Goal: Transaction & Acquisition: Book appointment/travel/reservation

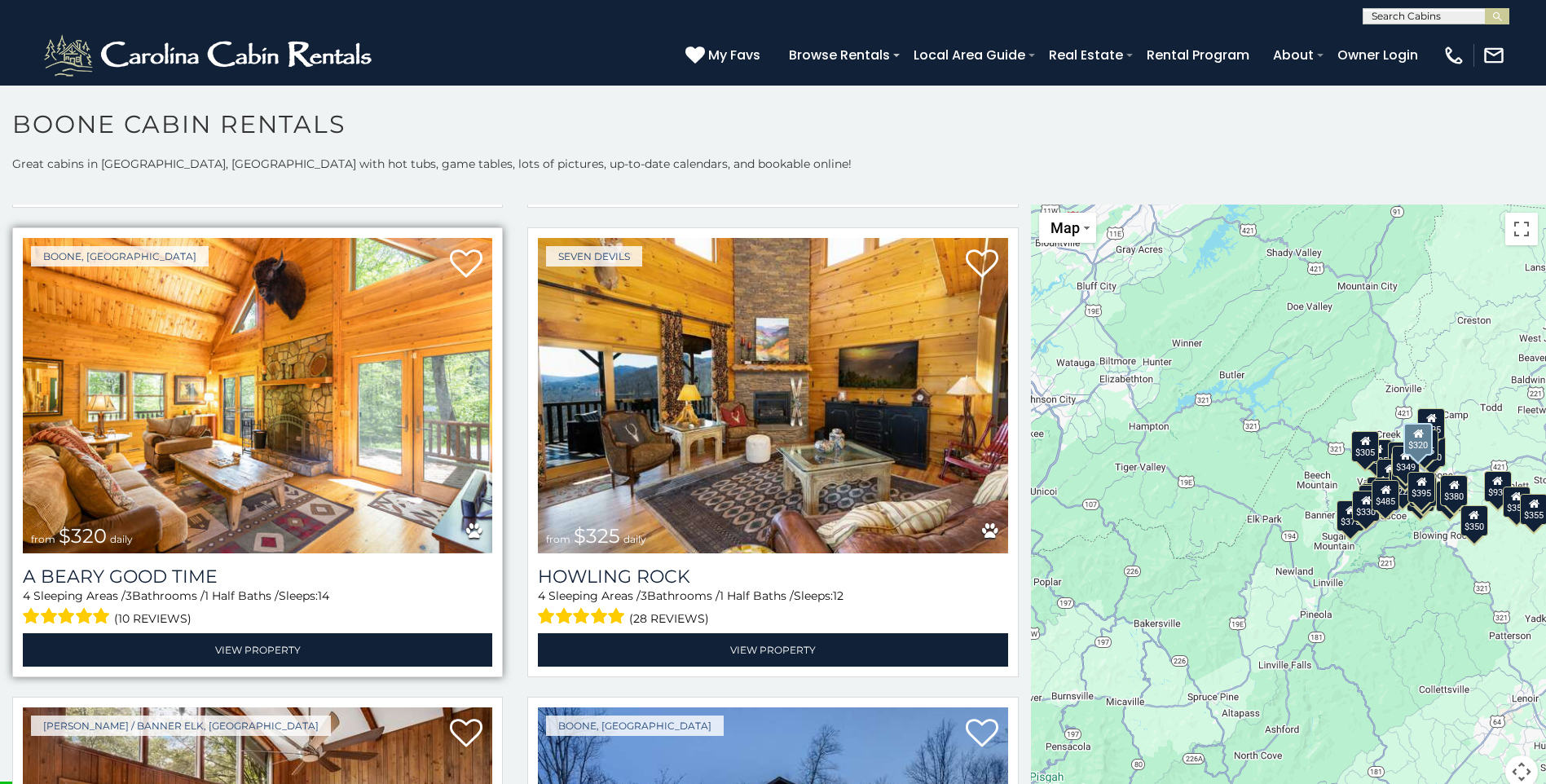
scroll to position [6112, 0]
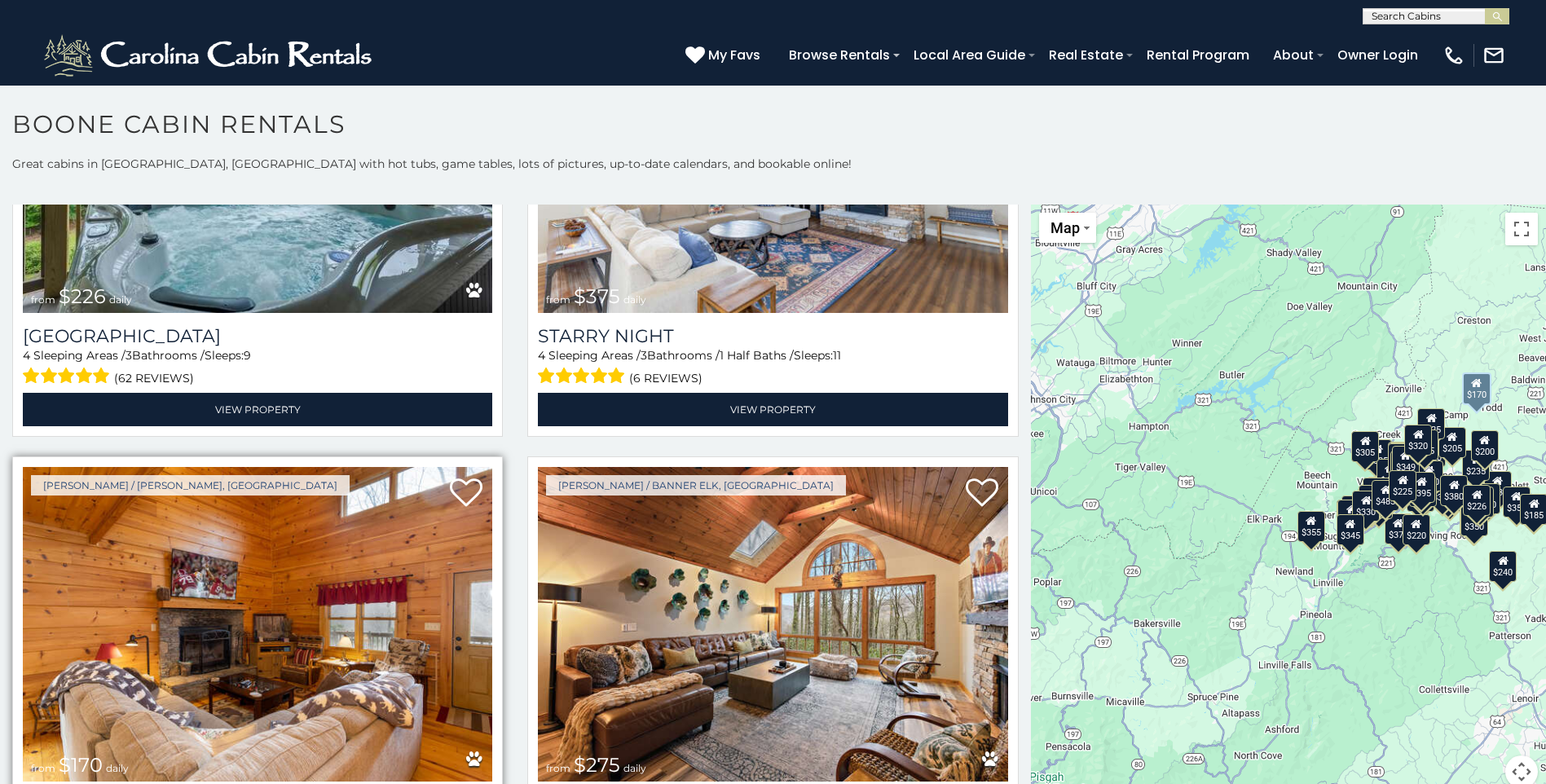
scroll to position [9168, 0]
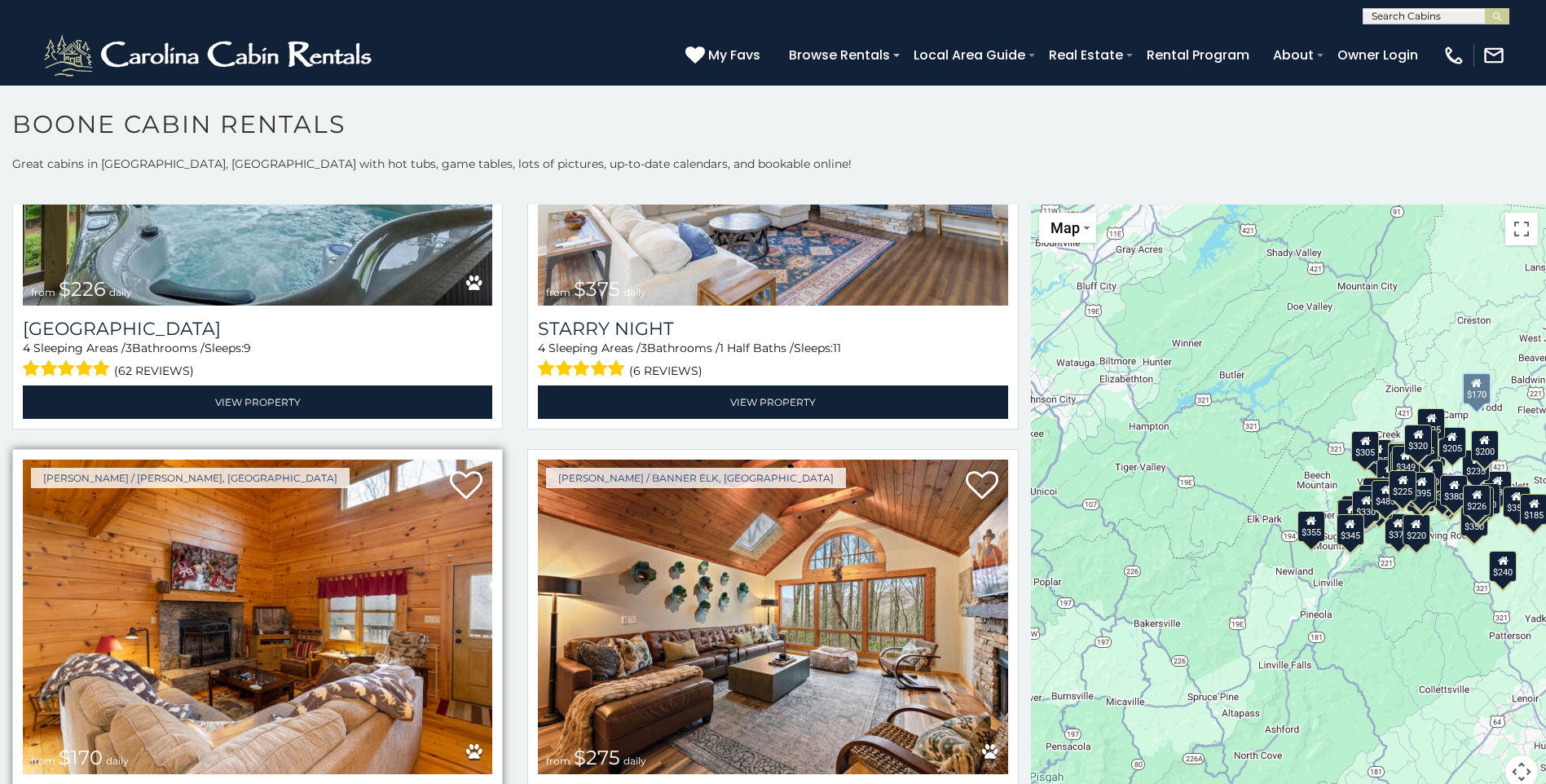
click at [214, 613] on img at bounding box center [258, 617] width 469 height 315
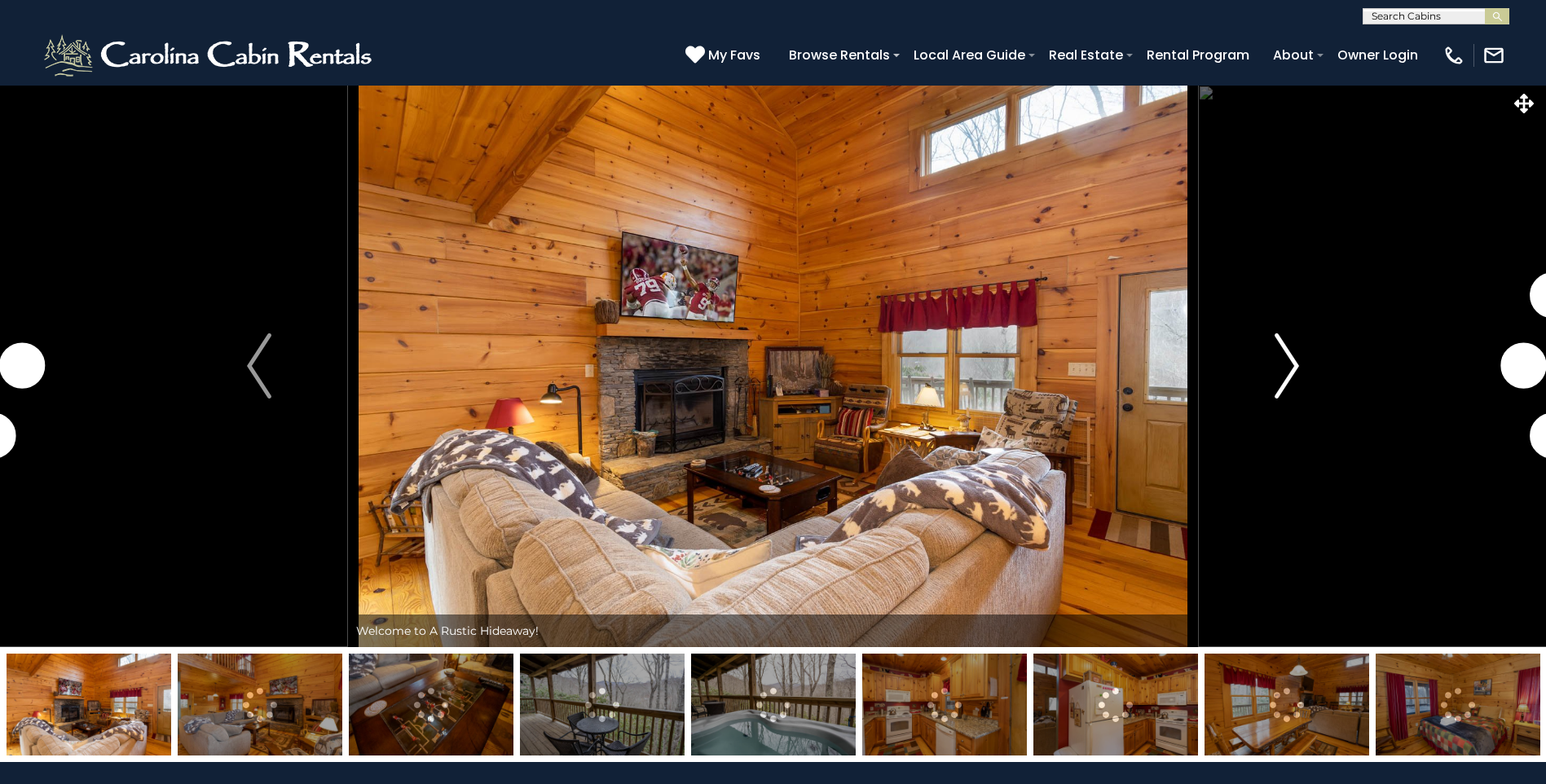
click at [1292, 361] on img "Next" at bounding box center [1287, 365] width 25 height 65
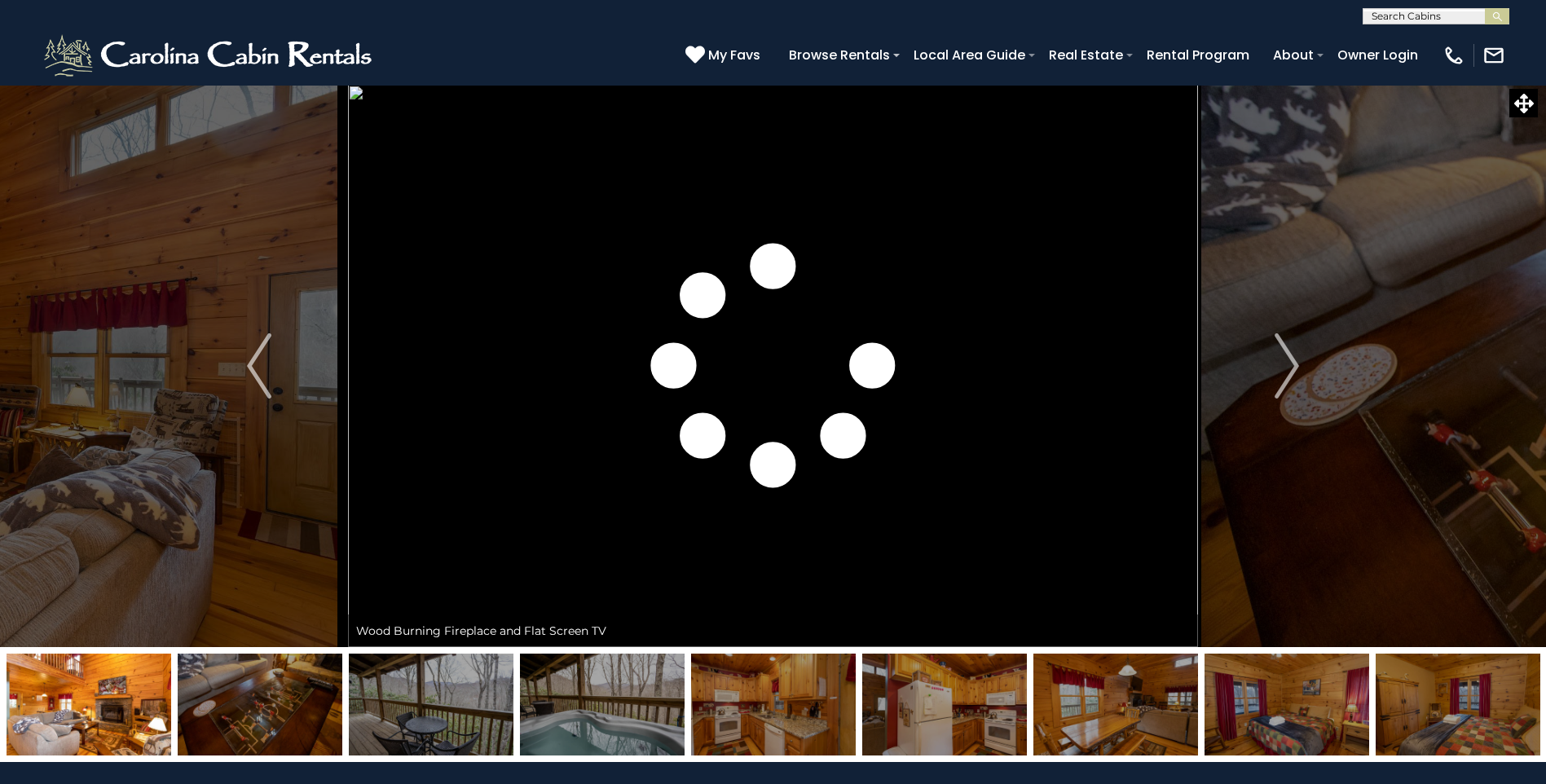
click at [265, 713] on img at bounding box center [260, 704] width 164 height 102
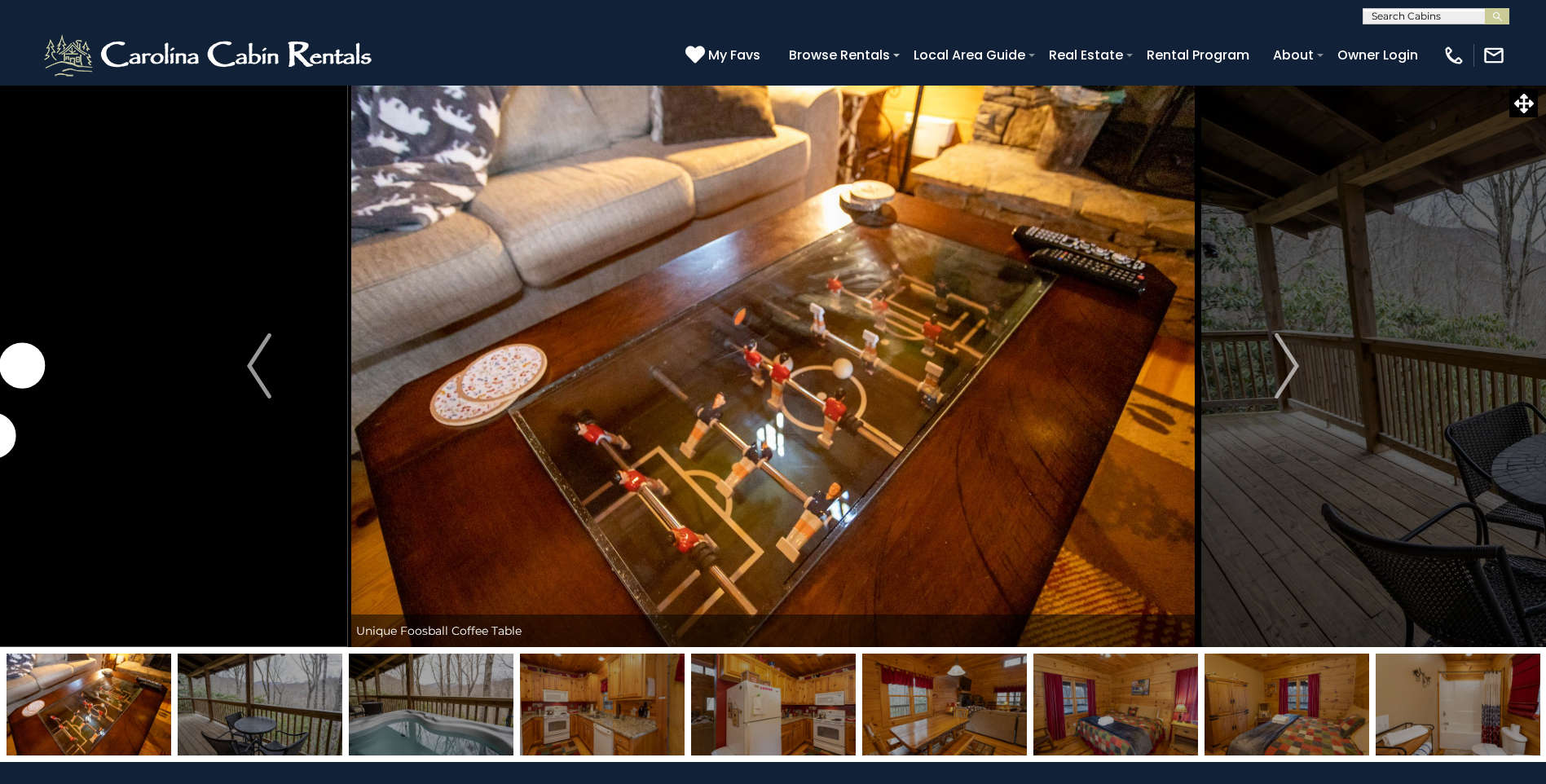
click at [285, 711] on img at bounding box center [260, 704] width 164 height 102
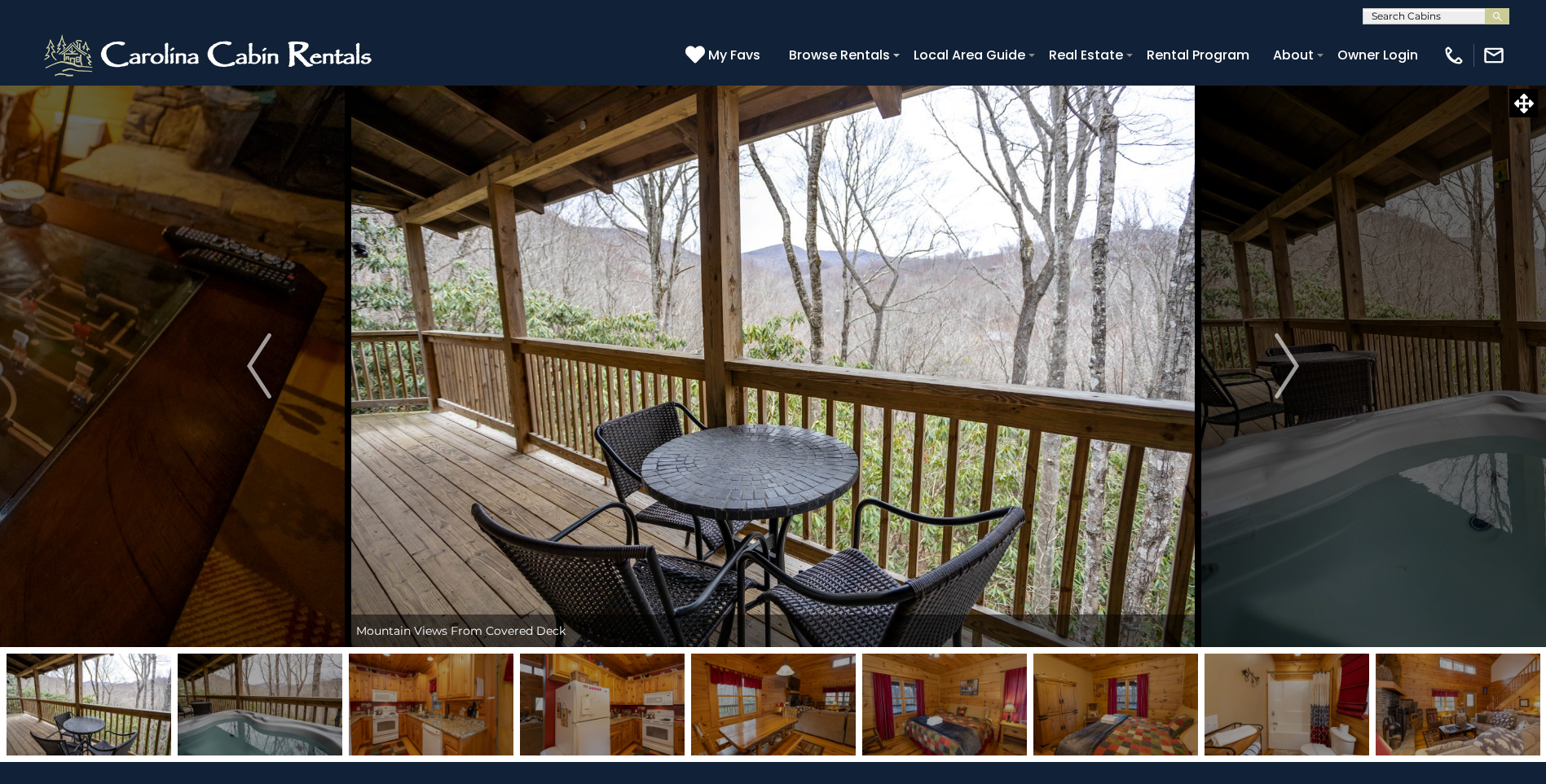
click at [285, 712] on img at bounding box center [260, 704] width 164 height 102
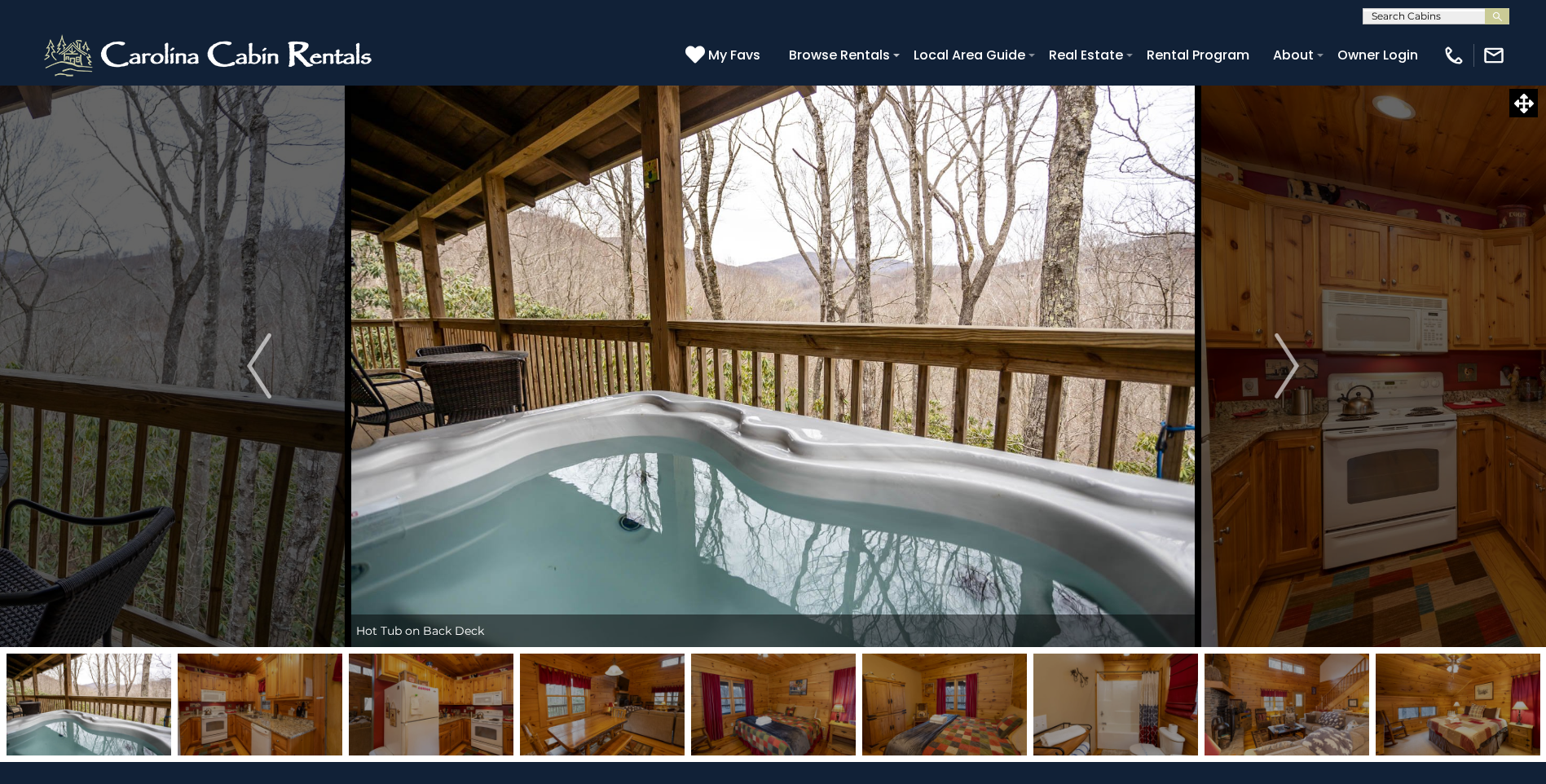
click at [285, 712] on img at bounding box center [260, 704] width 164 height 102
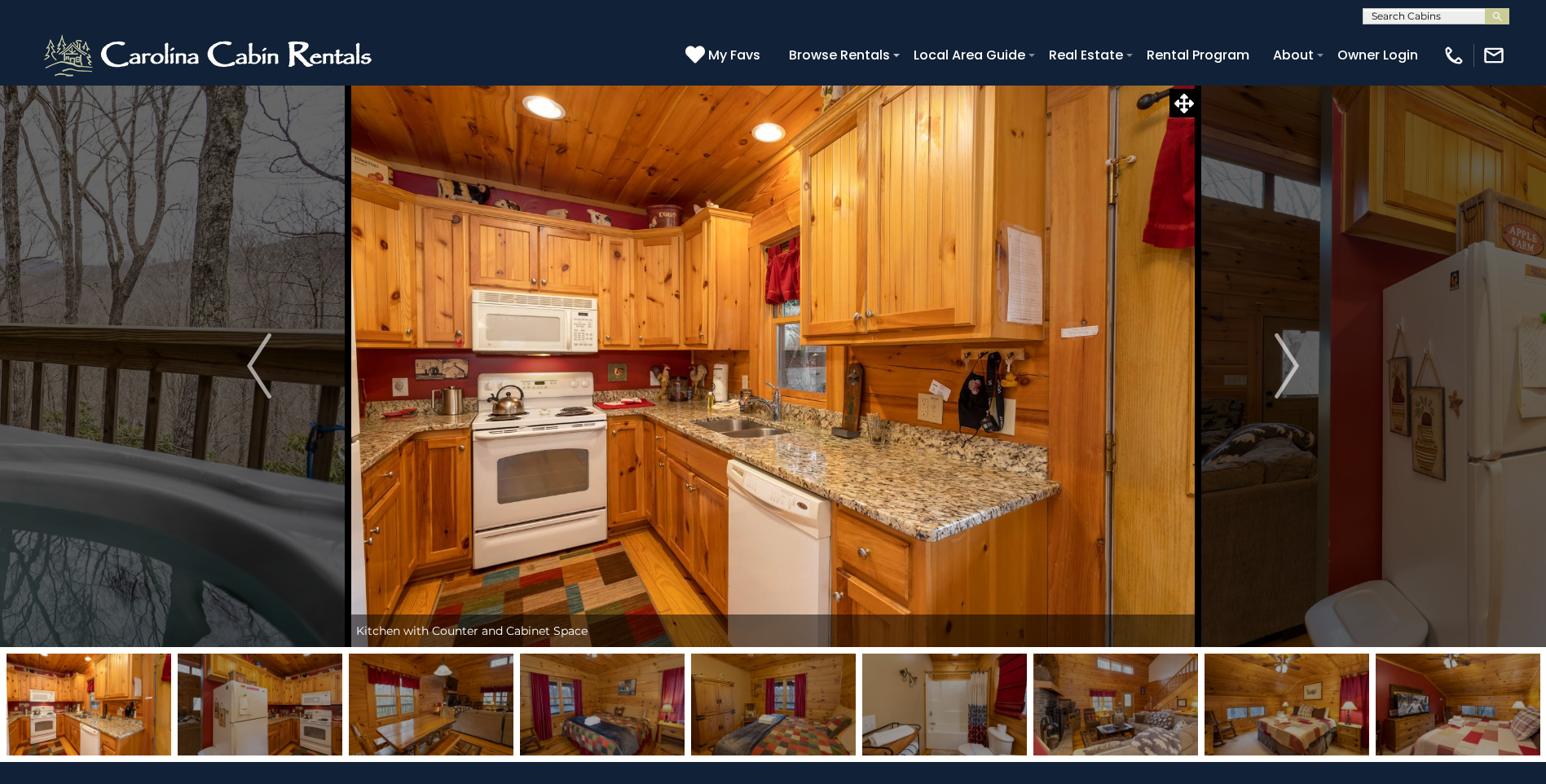
click at [287, 712] on img at bounding box center [260, 704] width 164 height 102
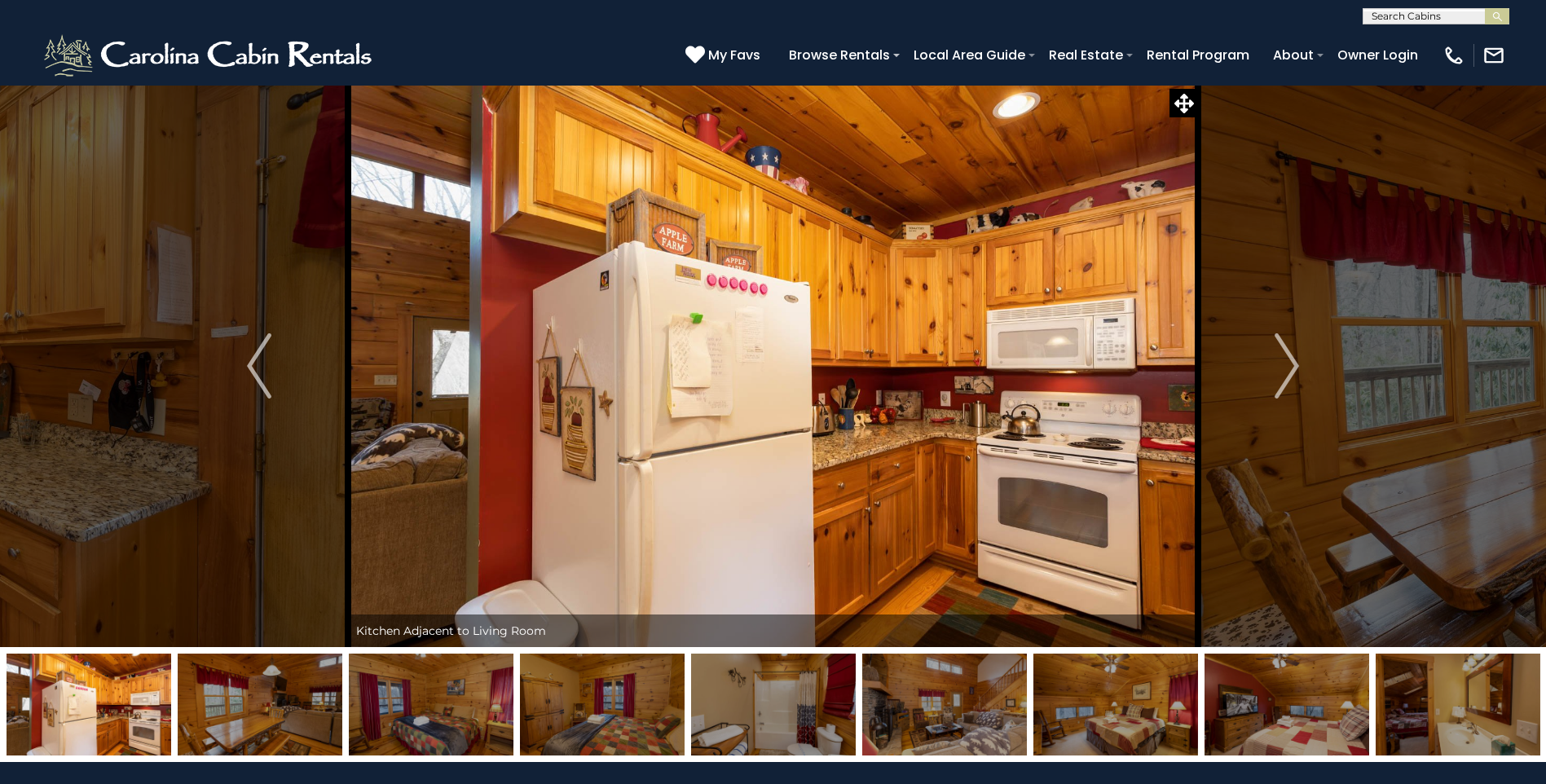
click at [287, 716] on img at bounding box center [260, 704] width 164 height 102
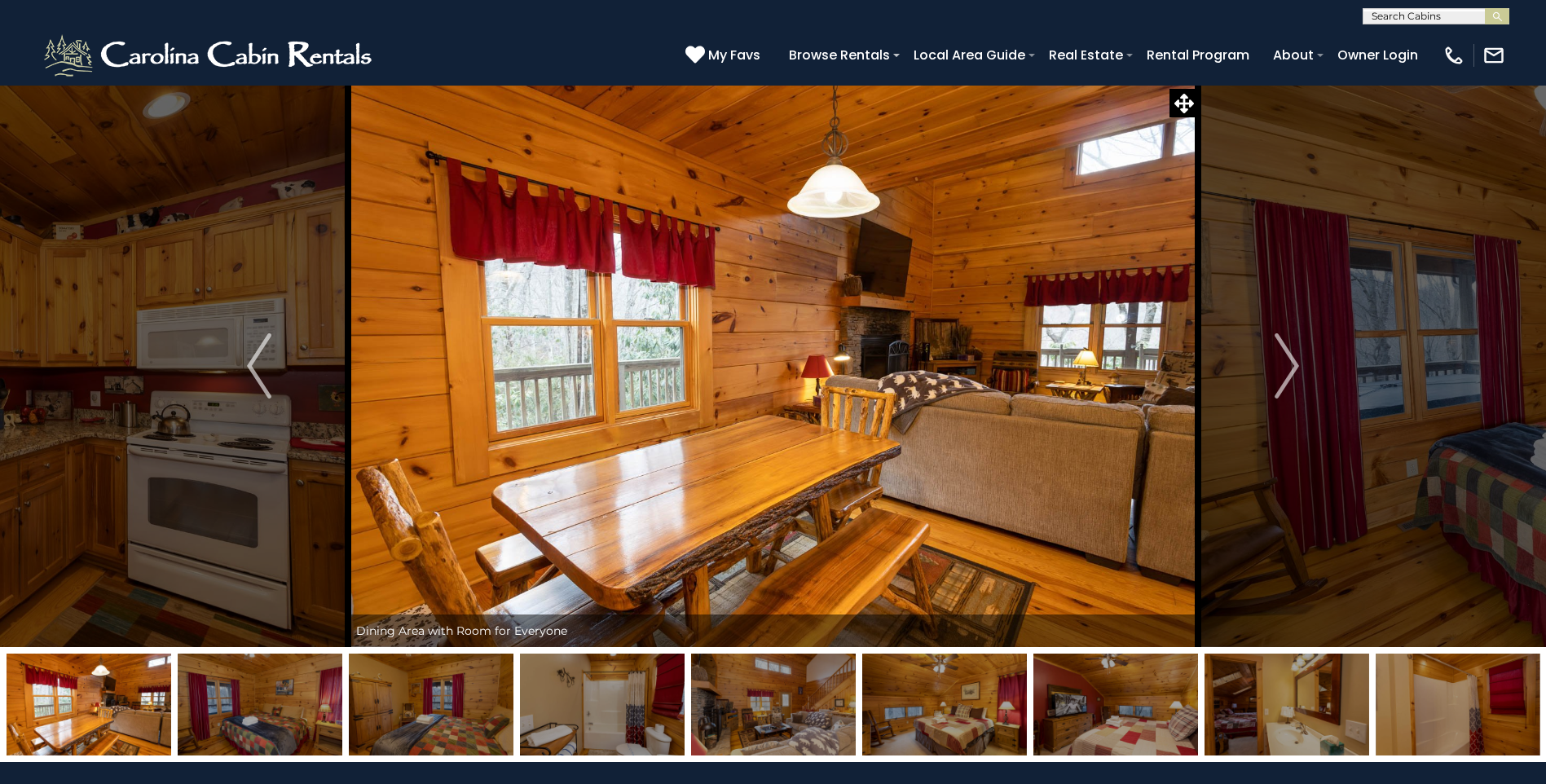
click at [276, 716] on img at bounding box center [260, 704] width 164 height 102
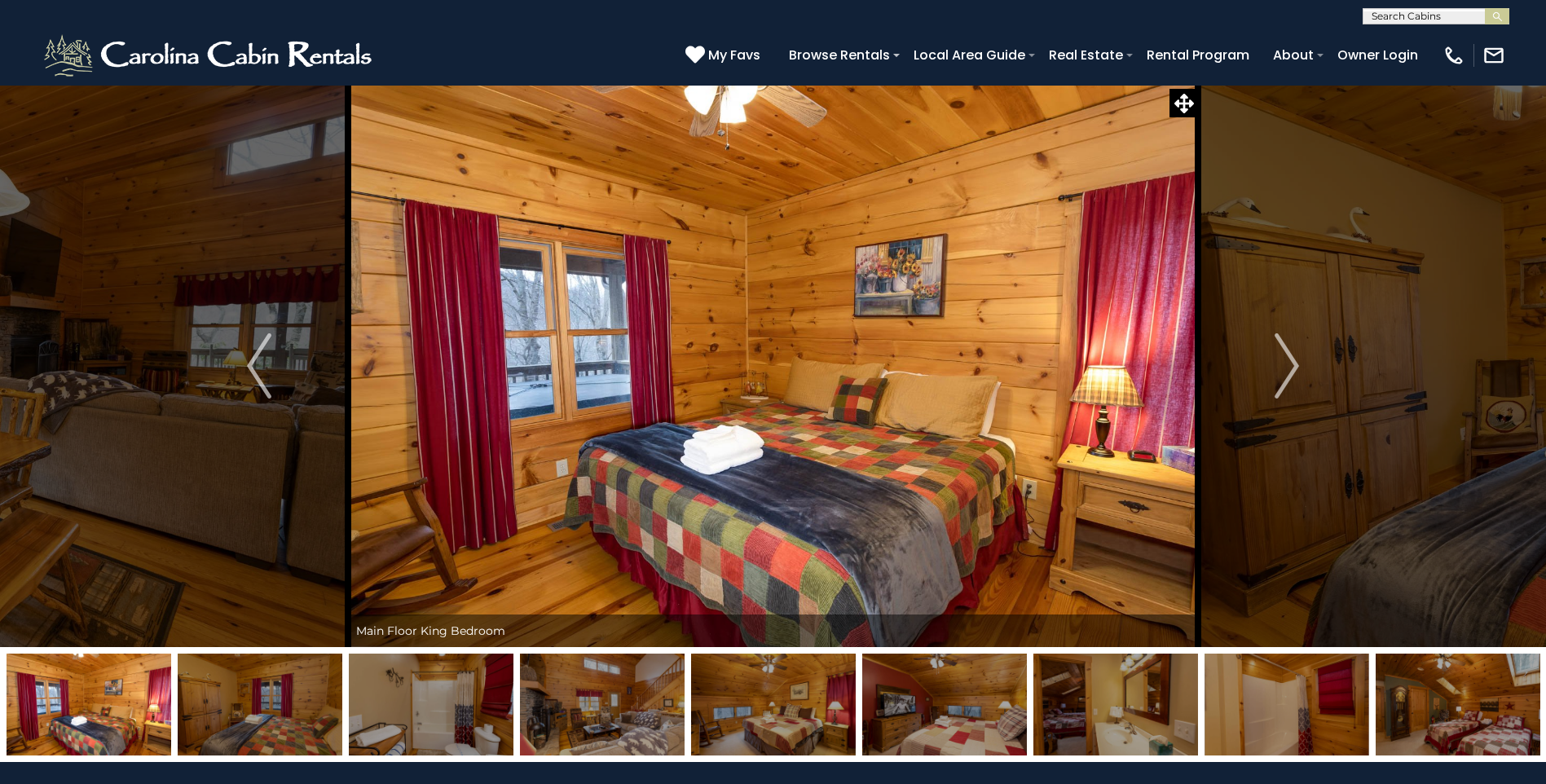
click at [281, 720] on img at bounding box center [260, 704] width 164 height 102
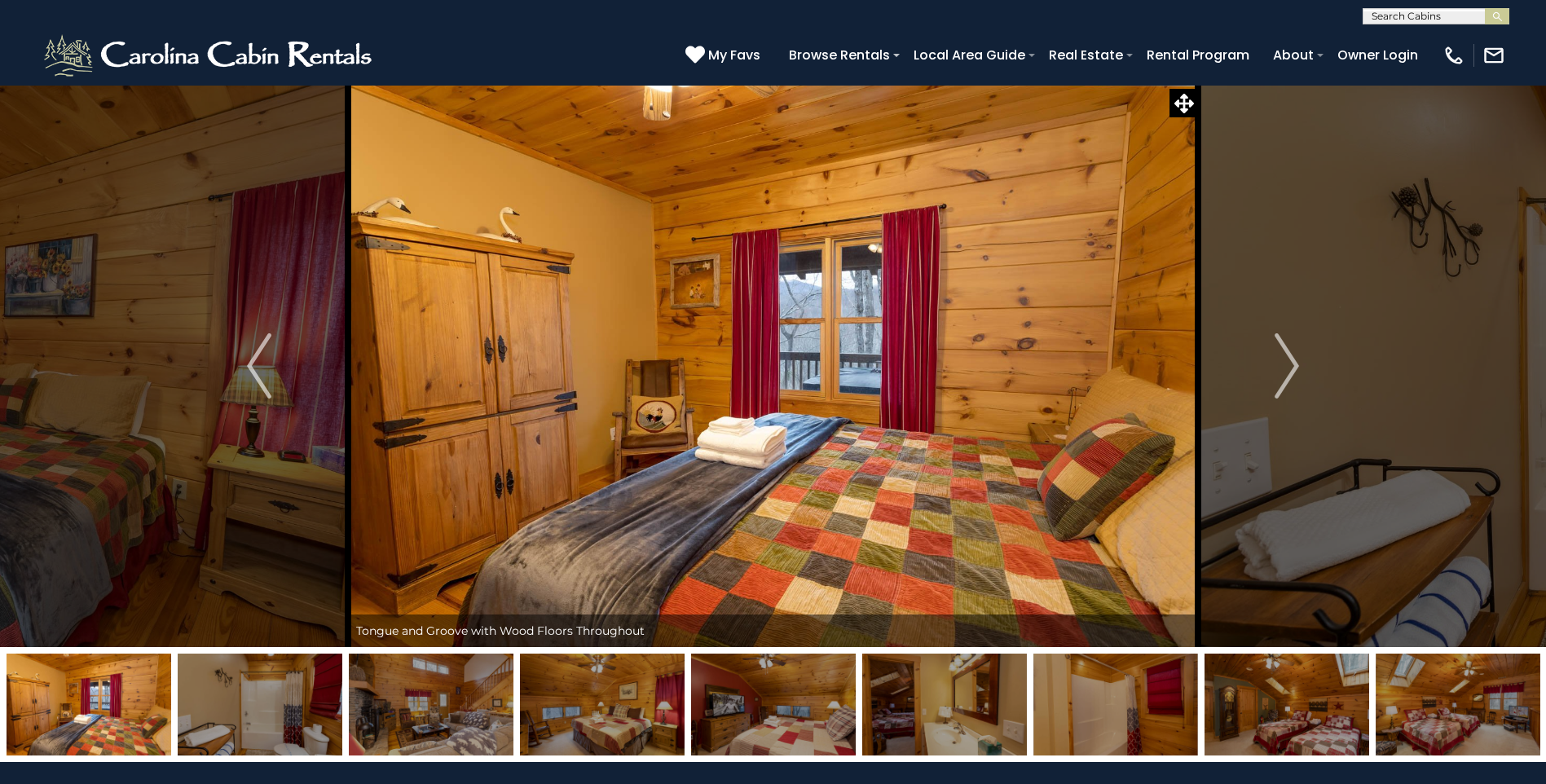
click at [281, 719] on img at bounding box center [260, 704] width 164 height 102
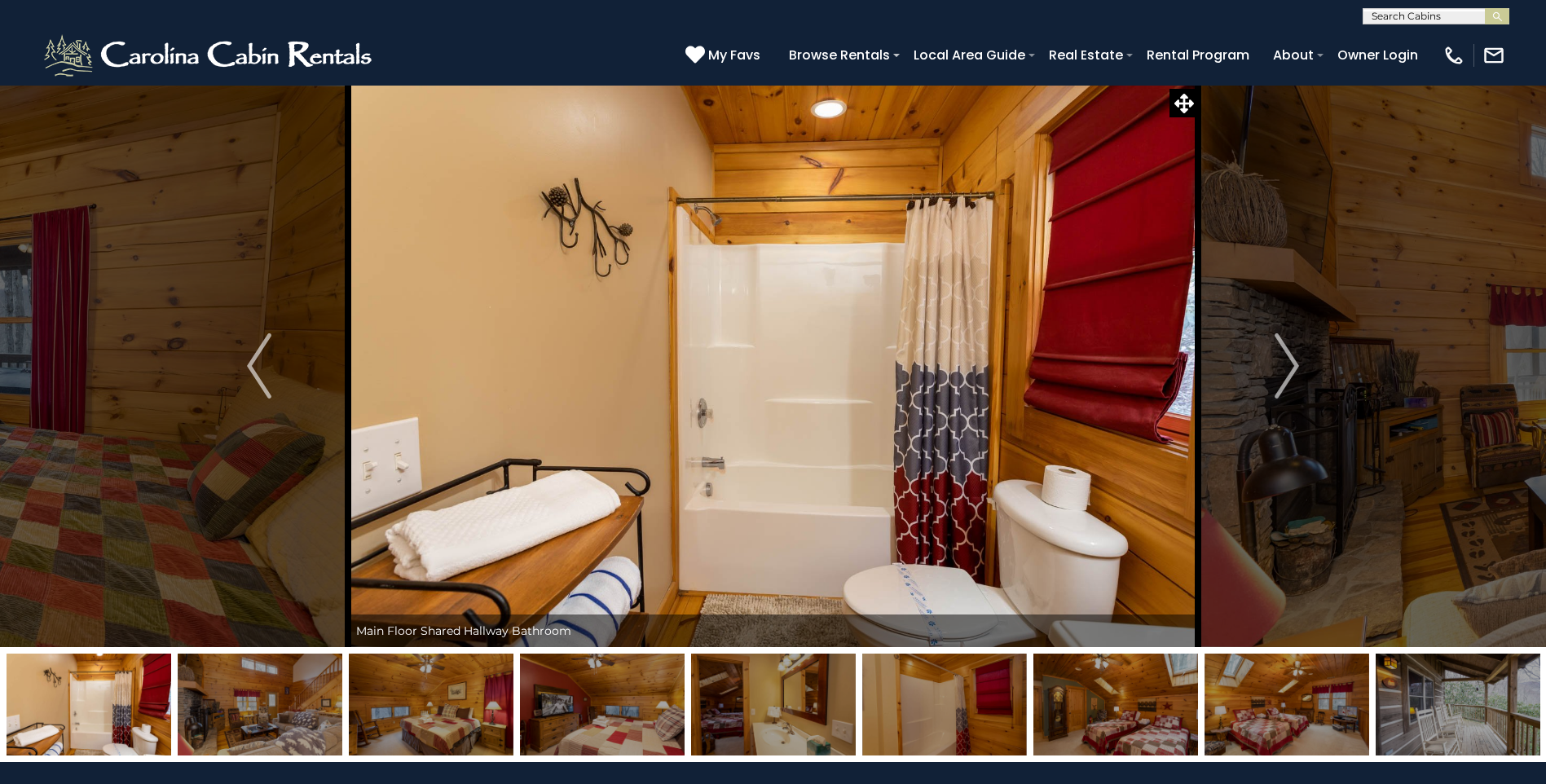
click at [298, 724] on img at bounding box center [260, 704] width 164 height 102
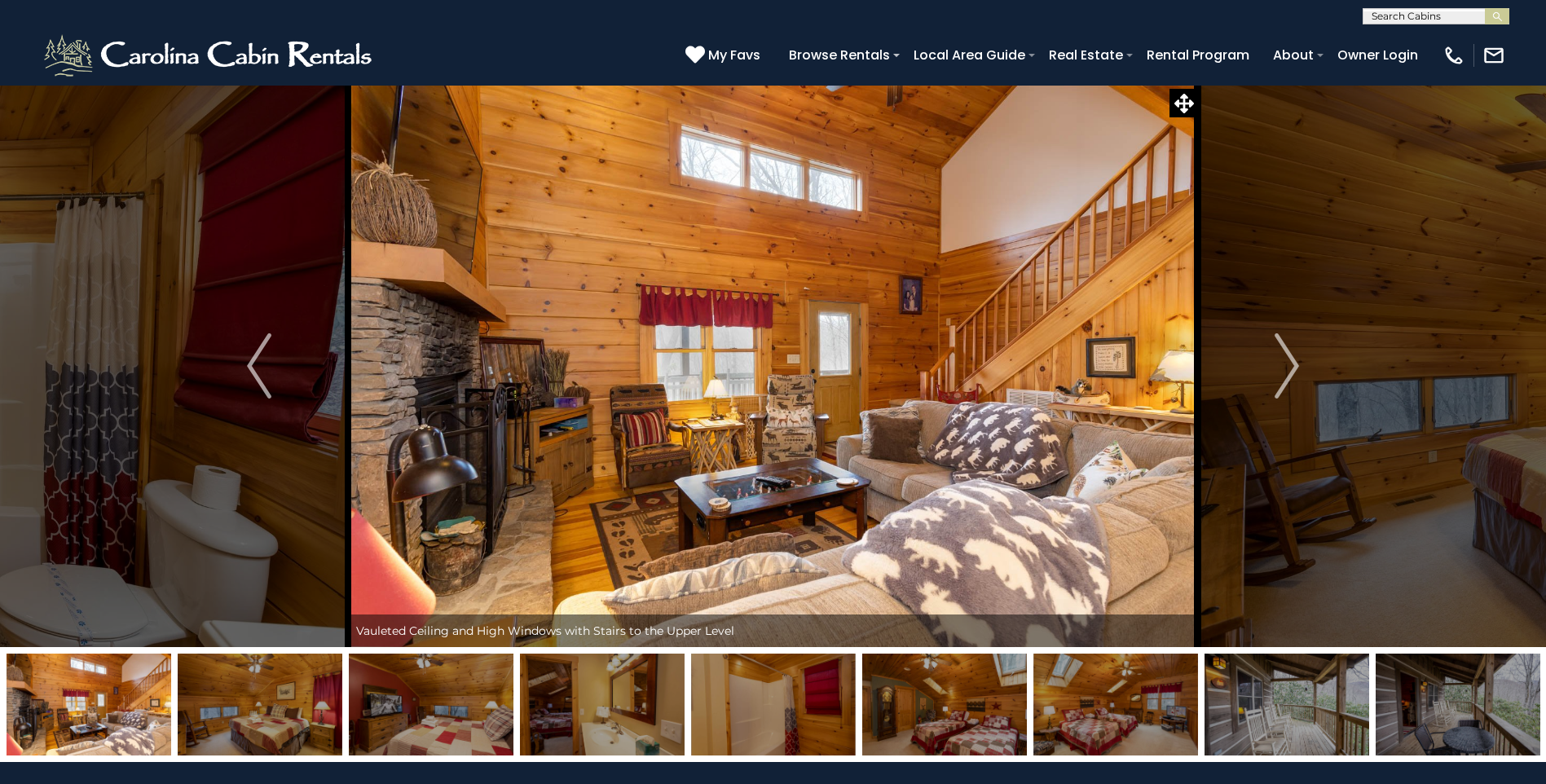
click at [298, 724] on img at bounding box center [260, 704] width 164 height 102
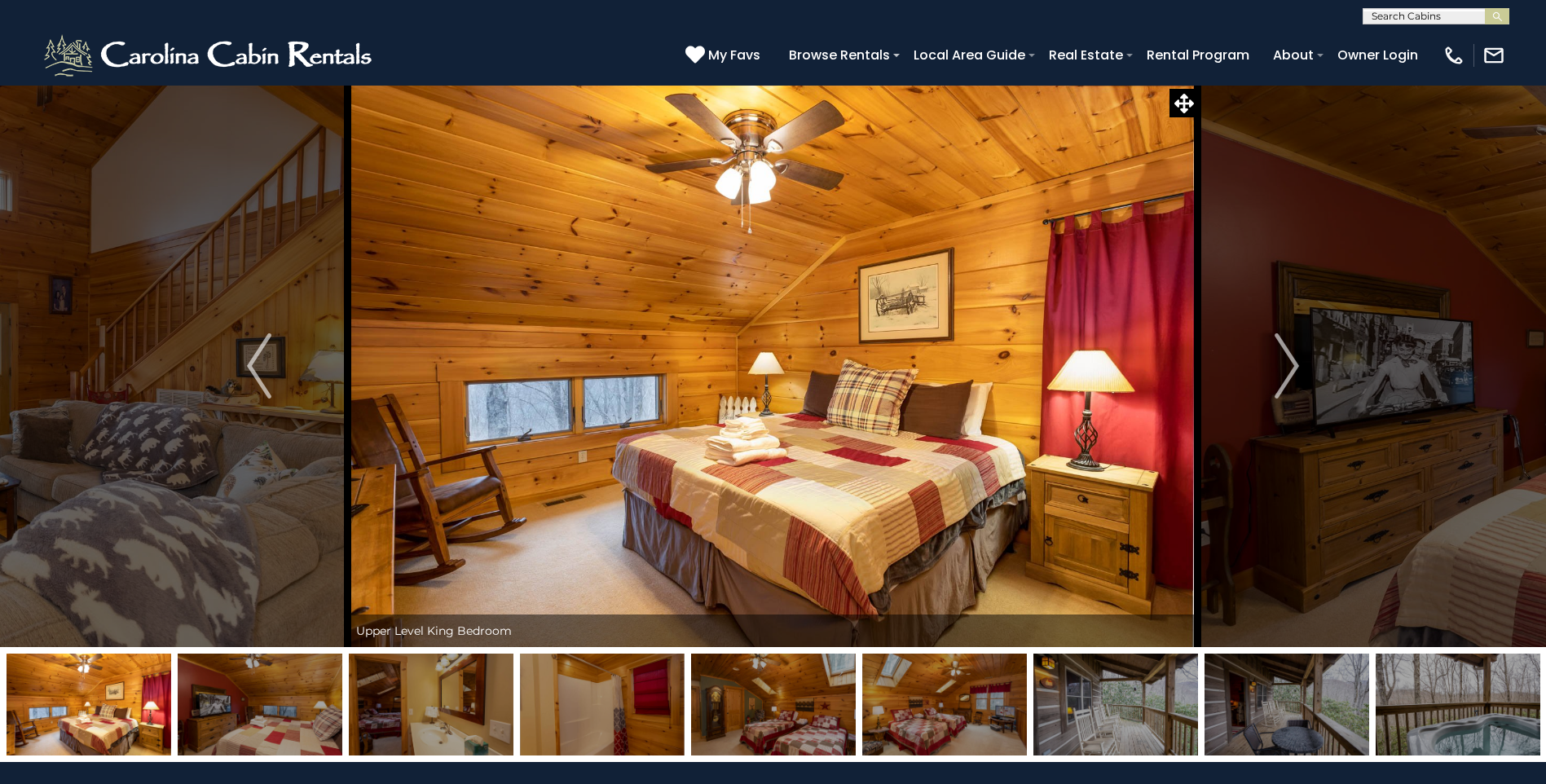
click at [298, 724] on img at bounding box center [260, 704] width 164 height 102
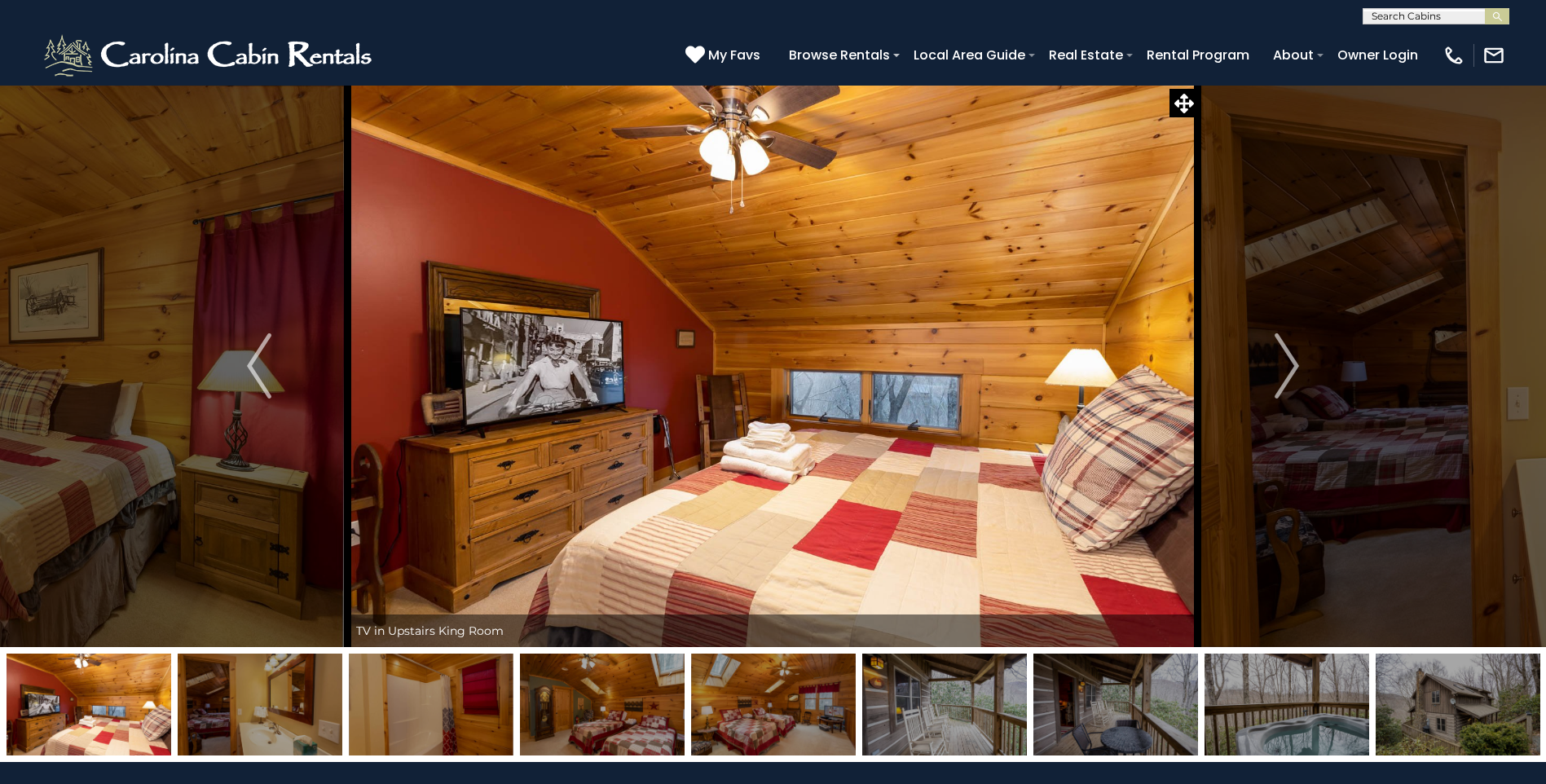
click at [298, 724] on img at bounding box center [260, 704] width 164 height 102
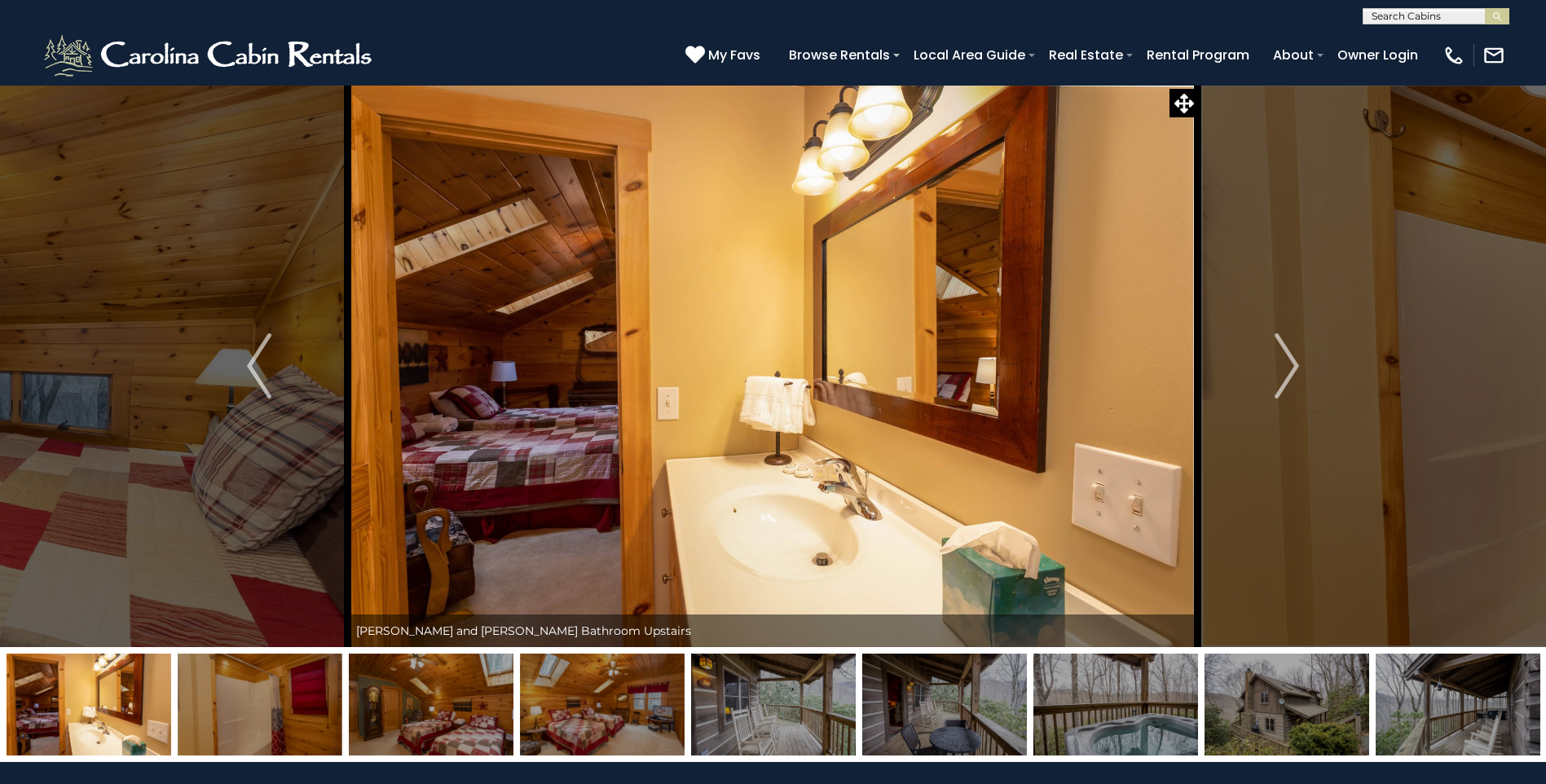
click at [298, 724] on img at bounding box center [260, 704] width 164 height 102
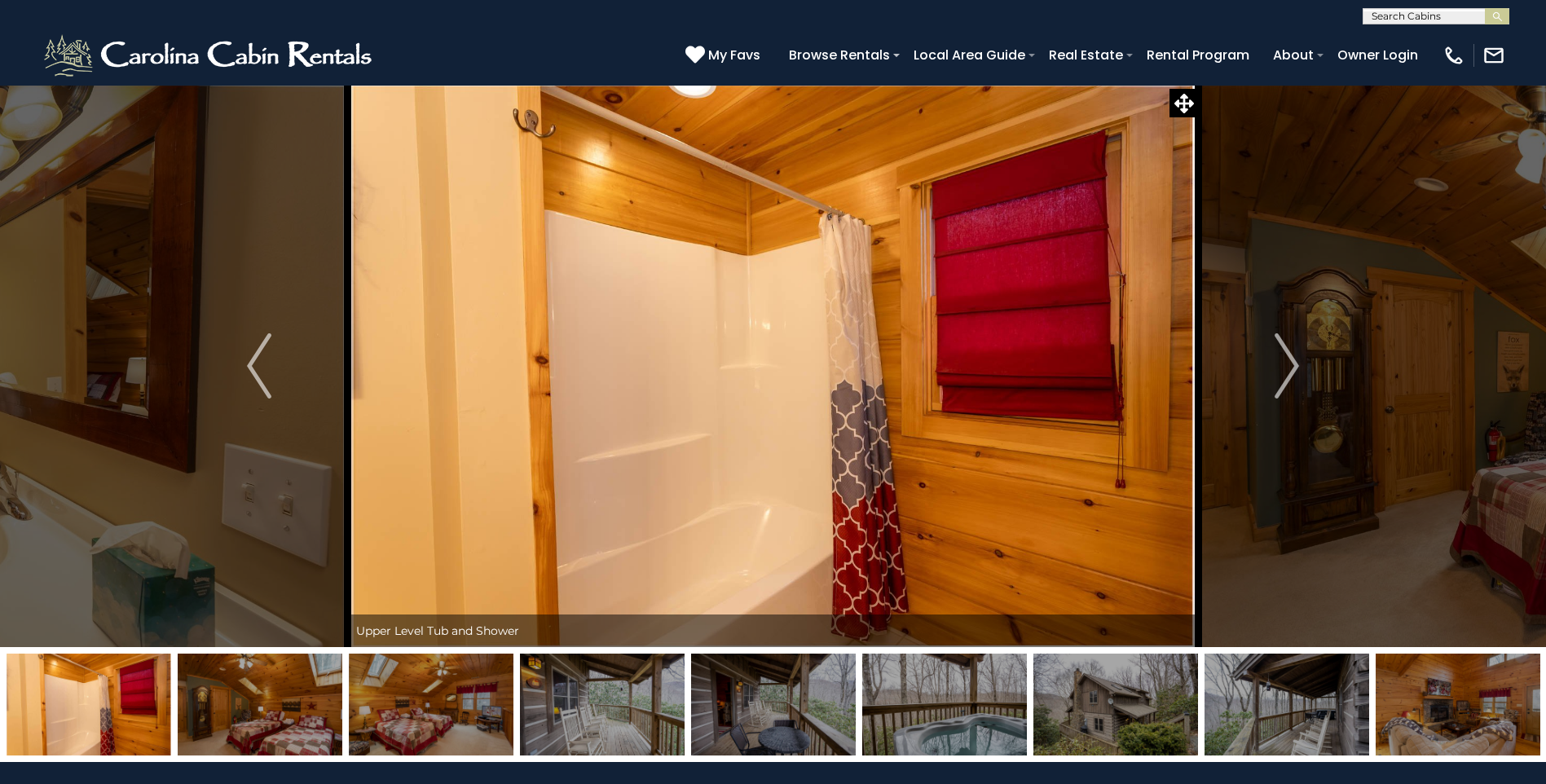
click at [298, 727] on img at bounding box center [260, 704] width 164 height 102
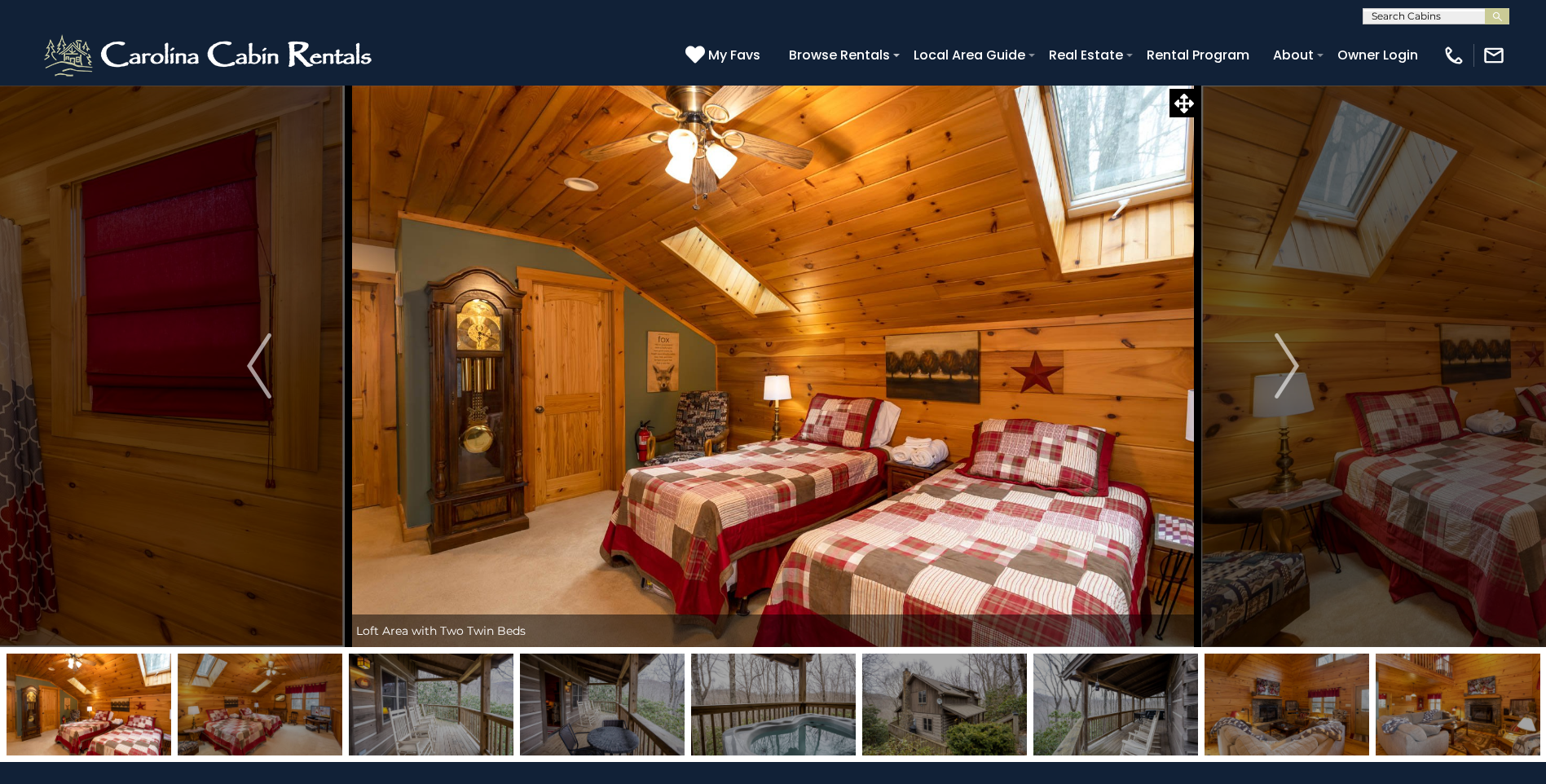
click at [297, 727] on img at bounding box center [260, 704] width 164 height 102
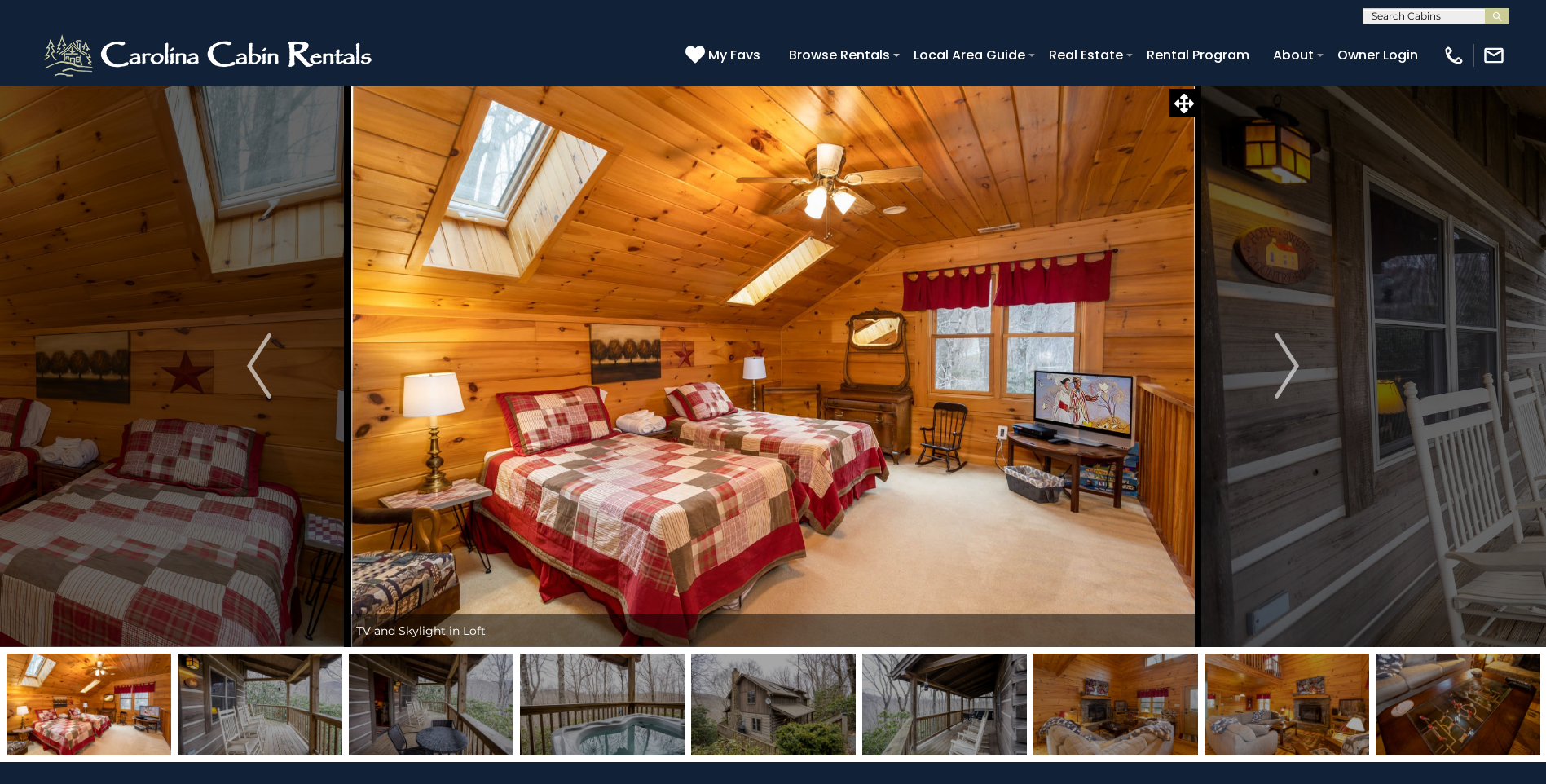
click at [297, 727] on img at bounding box center [260, 704] width 164 height 102
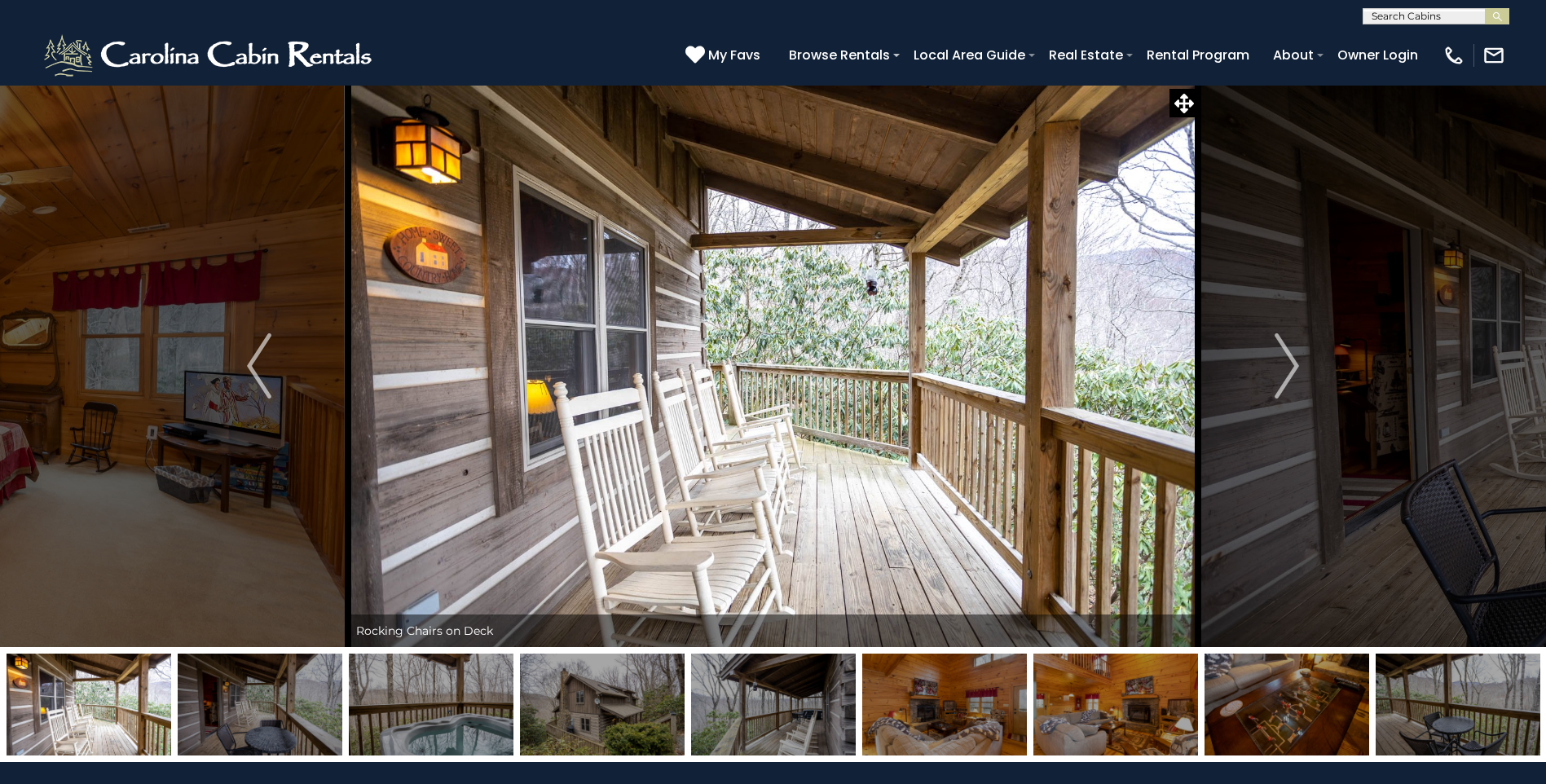
click at [297, 727] on img at bounding box center [260, 704] width 164 height 102
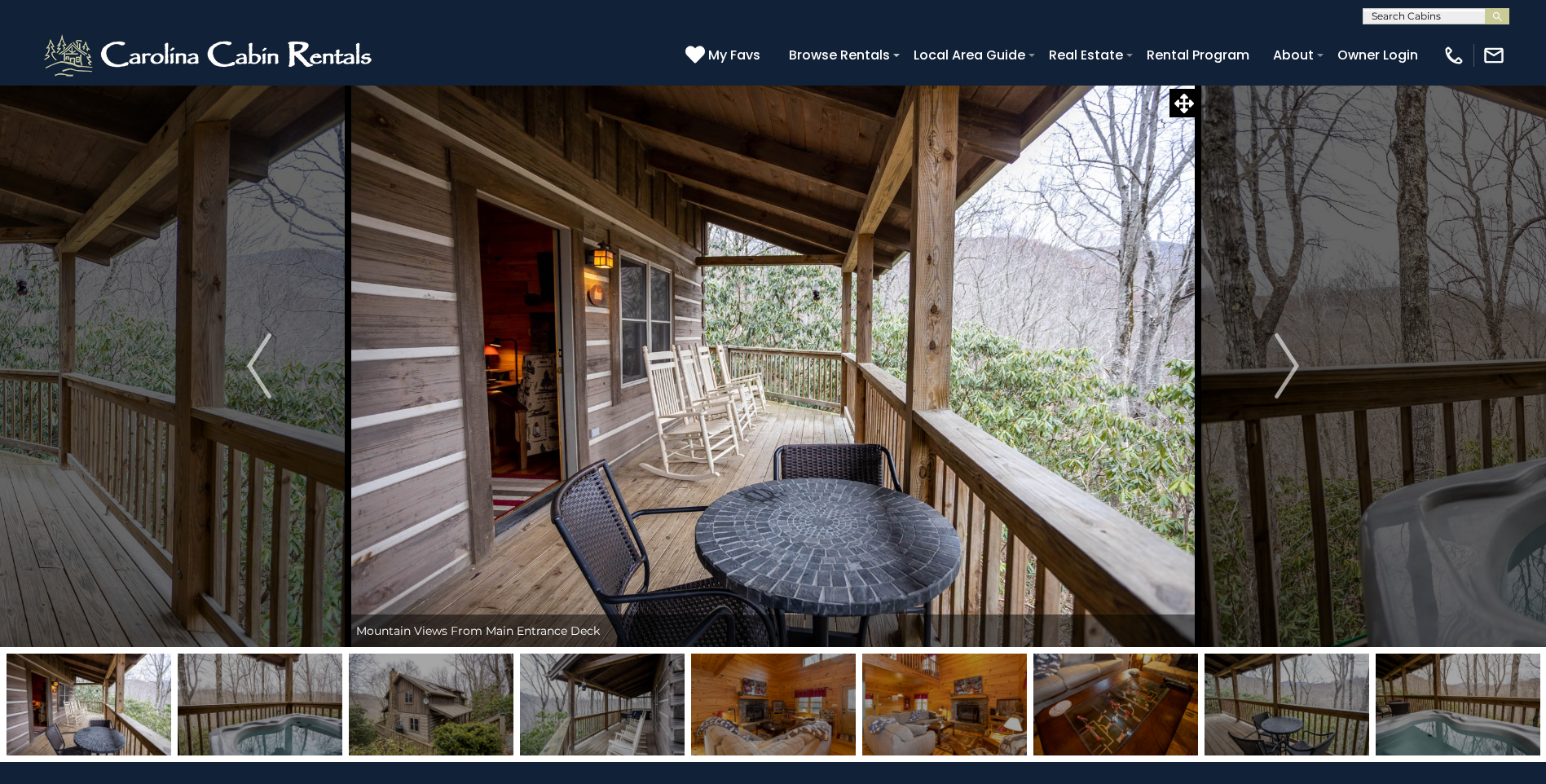
click at [297, 727] on img at bounding box center [260, 704] width 164 height 102
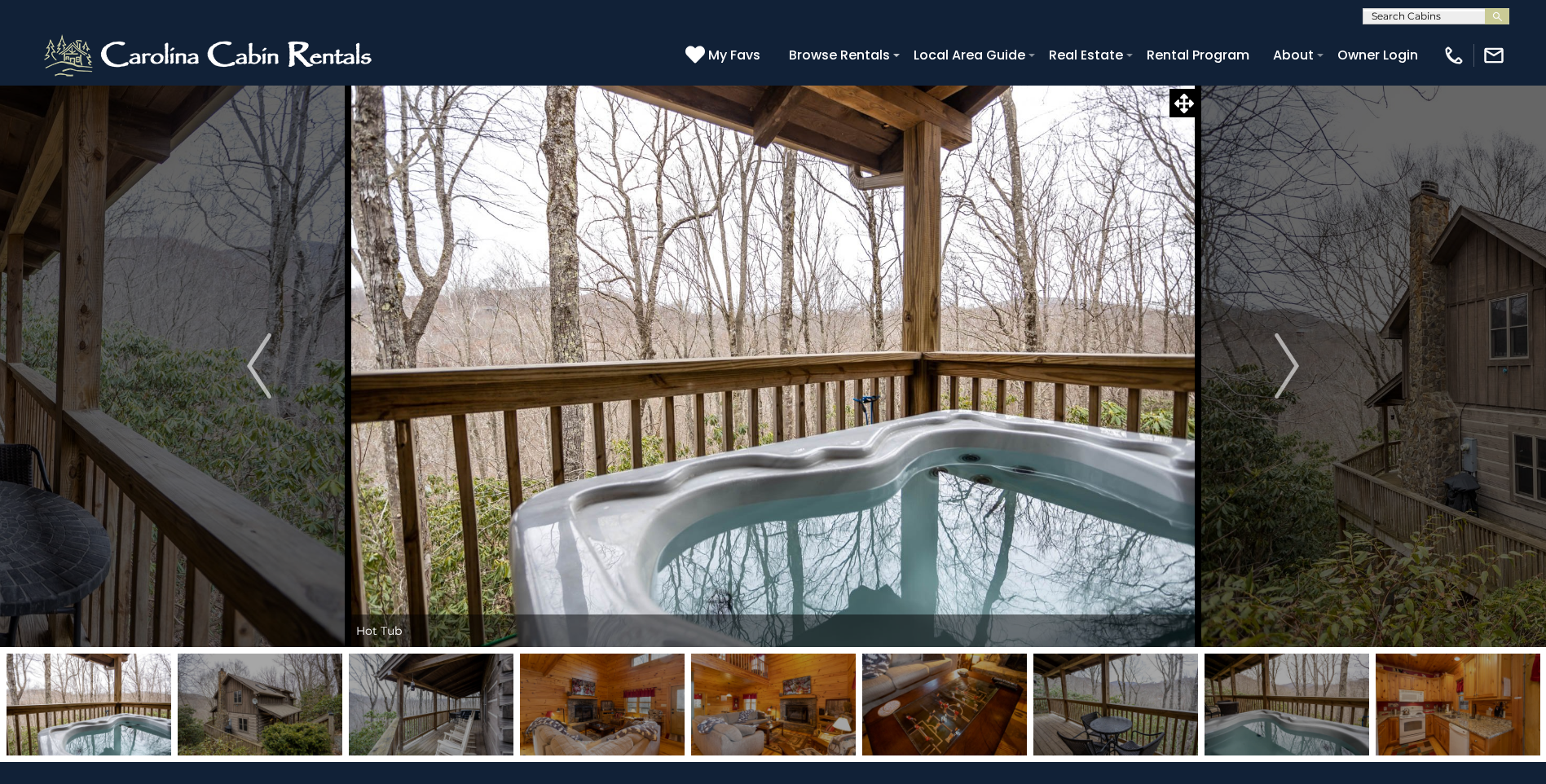
click at [310, 729] on img at bounding box center [260, 704] width 164 height 102
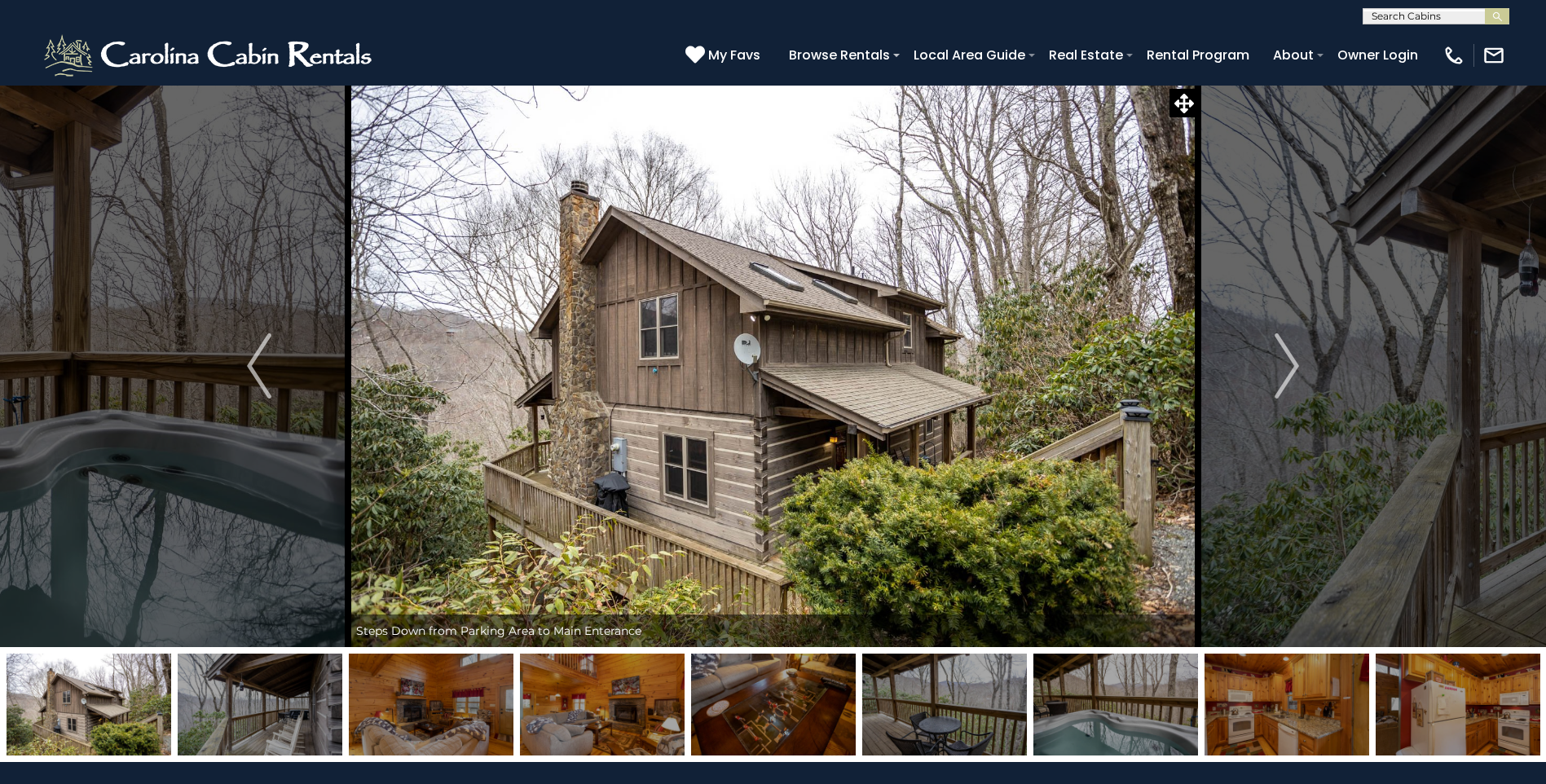
click at [310, 729] on img at bounding box center [260, 704] width 164 height 102
